Goal: Find specific page/section

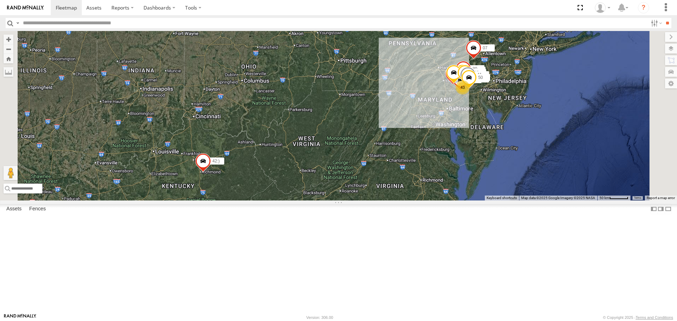
select select "**********"
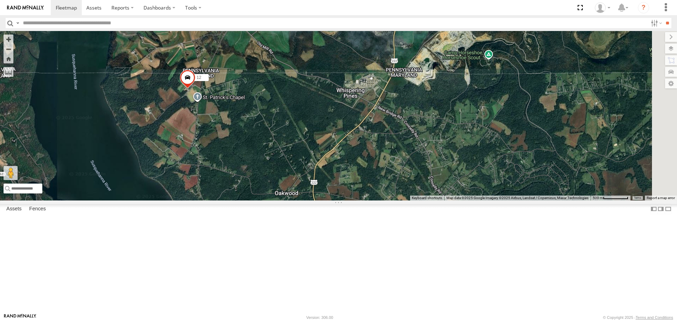
drag, startPoint x: 384, startPoint y: 143, endPoint x: 333, endPoint y: 139, distance: 51.3
click at [334, 139] on div "07 42:) 41 30 39 44 37 46 47:( 29 53 49 12 65 43 04 43 48 50 40" at bounding box center [338, 115] width 677 height 169
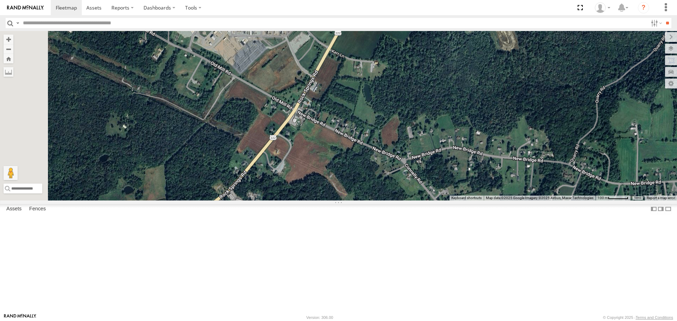
drag, startPoint x: 371, startPoint y: 99, endPoint x: 582, endPoint y: 297, distance: 288.9
click at [582, 200] on div "07 42:) 41 30 39 44 37 46 47:( 29 53 49 12 65 43 04 43 48 50 40" at bounding box center [338, 115] width 677 height 169
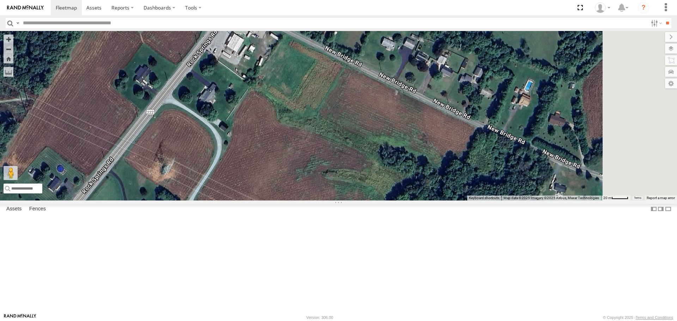
drag, startPoint x: 540, startPoint y: 202, endPoint x: 532, endPoint y: 181, distance: 21.9
click at [532, 181] on div "07 42:) 41 30 39 44 37 46 47:( 29 53 49 12 65 43 04 43 48 50 40" at bounding box center [338, 115] width 677 height 169
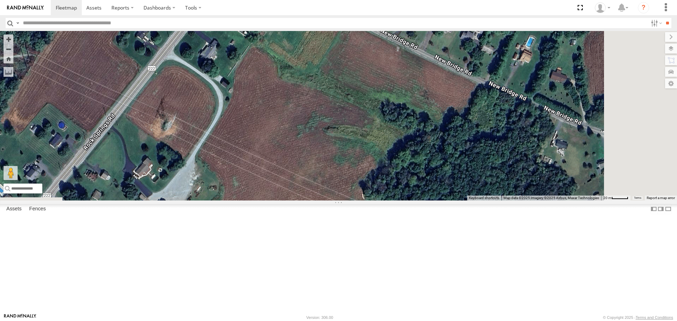
drag, startPoint x: 428, startPoint y: 254, endPoint x: 448, endPoint y: 192, distance: 64.6
click at [448, 192] on div "07 42:) 41 30 39 44 37 46 47:( 29 53 49 12 65 43 04 43 48 50 40" at bounding box center [338, 115] width 677 height 169
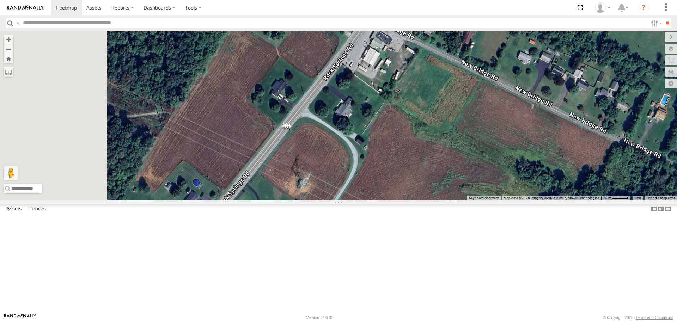
drag, startPoint x: 285, startPoint y: 126, endPoint x: 418, endPoint y: 240, distance: 175.0
click at [418, 200] on div "07 42:) 41 30 39 44 37 46 47:( 29 53 49 12 65 43 04 43 48 50 40" at bounding box center [338, 115] width 677 height 169
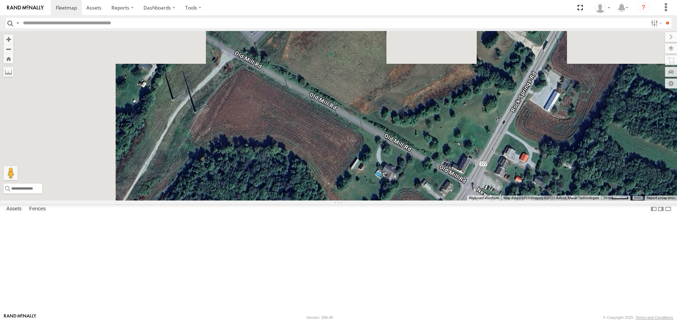
drag, startPoint x: 346, startPoint y: 86, endPoint x: 409, endPoint y: 228, distance: 156.0
click at [409, 200] on div "07 42:) 41 30 39 44 37 46 47:( 29 53 49 12 65 43 04 43 48 50 40" at bounding box center [338, 115] width 677 height 169
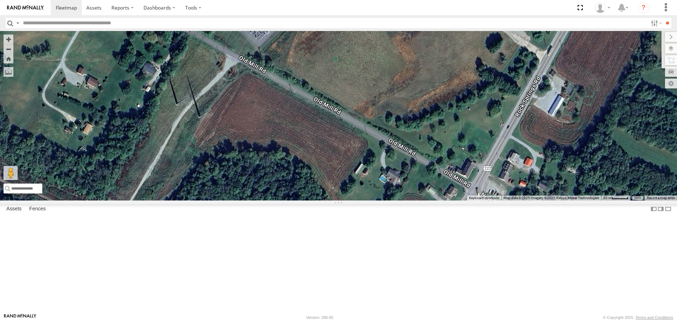
drag, startPoint x: 385, startPoint y: 201, endPoint x: 351, endPoint y: 168, distance: 47.6
click at [353, 171] on div "07 42:) 41 30 39 44 37 46 47:( 29 53 49 12 65 43 04 43 48 50 40" at bounding box center [338, 115] width 677 height 169
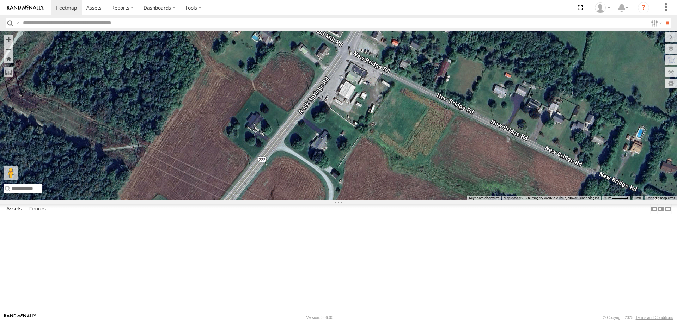
drag, startPoint x: 413, startPoint y: 202, endPoint x: 368, endPoint y: 137, distance: 79.0
click at [368, 138] on div "07 42:) 41 30 39 44 37 46 47:( 29 53 49 12 65 43 04 43 48 50 40" at bounding box center [338, 115] width 677 height 169
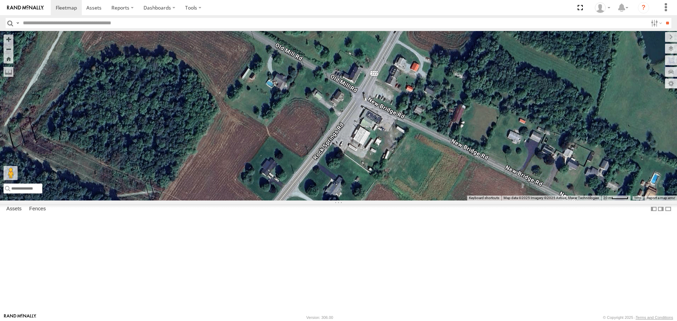
drag, startPoint x: 307, startPoint y: 139, endPoint x: 339, endPoint y: 203, distance: 71.9
click at [339, 200] on div "07 42:) 41 30 39 44 37 46 47:( 29 53 49 12 65 43 04 43 48 50 40" at bounding box center [338, 115] width 677 height 169
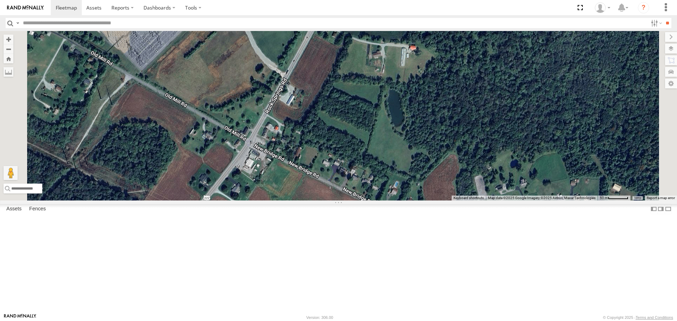
drag, startPoint x: 426, startPoint y: 274, endPoint x: 394, endPoint y: 179, distance: 100.1
click at [395, 182] on div "07 42:) 41 30 39 44 37 46 47:( 29 53 49 12 65 43 04 43 48 50 40" at bounding box center [338, 115] width 677 height 169
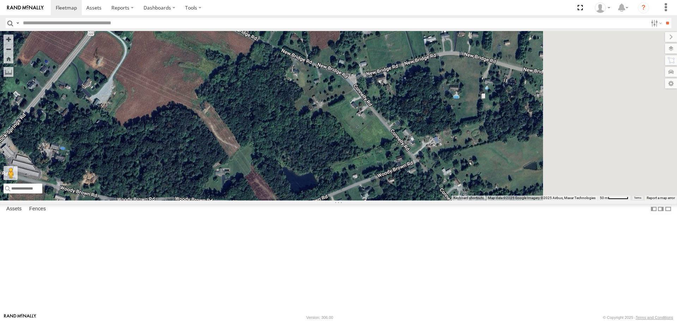
drag, startPoint x: 422, startPoint y: 235, endPoint x: 292, endPoint y: 140, distance: 161.0
click at [312, 155] on div "07 42:) 41 30 39 44 37 46 47:( 29 53 49 12 65 43 04 43 48 50 40" at bounding box center [338, 115] width 677 height 169
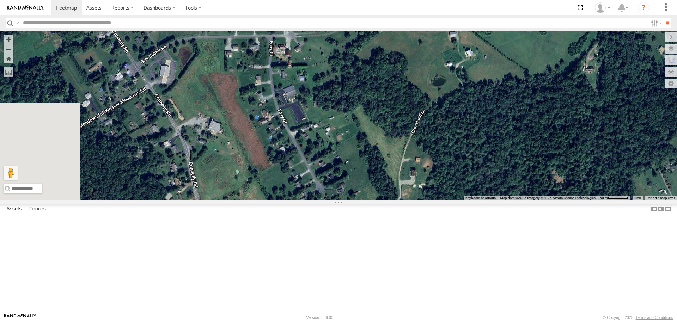
drag, startPoint x: 373, startPoint y: 133, endPoint x: 423, endPoint y: 217, distance: 97.7
click at [423, 200] on div "07 42:) 41 30 39 44 37 46 47:( 29 53 49 12 65 43 04 43 48 50 40" at bounding box center [338, 115] width 677 height 169
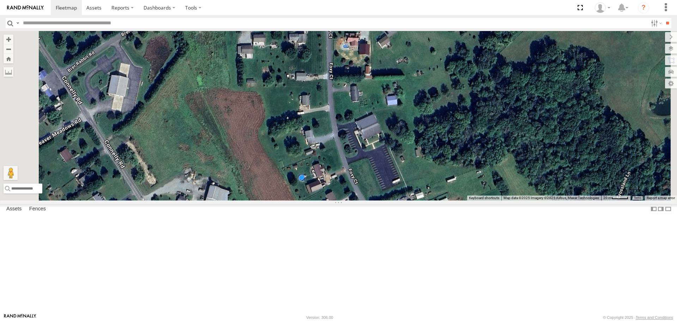
drag, startPoint x: 342, startPoint y: 153, endPoint x: 376, endPoint y: 245, distance: 98.1
click at [376, 200] on div "07 42:) 41 30 39 44 37 46 47:( 29 53 49 12 65 43 04 43 48 50 40" at bounding box center [338, 115] width 677 height 169
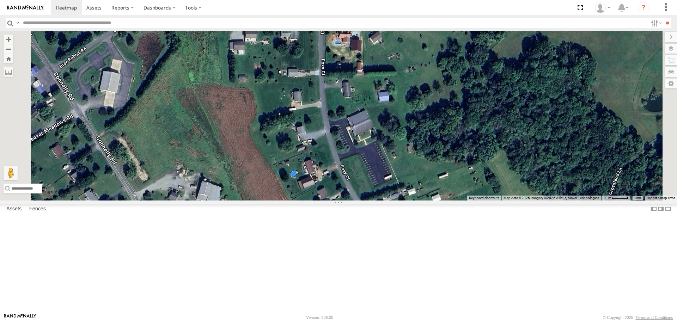
drag, startPoint x: 362, startPoint y: 269, endPoint x: 341, endPoint y: 190, distance: 81.8
click at [341, 190] on div "07 42:) 41 30 39 44 37 46 47:( 29 53 49 12 65 43 04 43 48 50 40" at bounding box center [338, 115] width 677 height 169
